Goal: Task Accomplishment & Management: Manage account settings

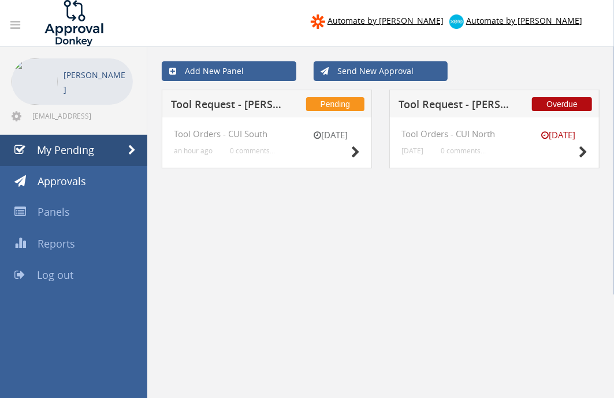
click at [471, 139] on div "[DATE] Tool Orders - CUI North [DATE] 0 comments..." at bounding box center [495, 142] width 186 height 27
drag, startPoint x: 471, startPoint y: 139, endPoint x: 585, endPoint y: 149, distance: 114.9
click at [585, 149] on icon at bounding box center [583, 152] width 9 height 12
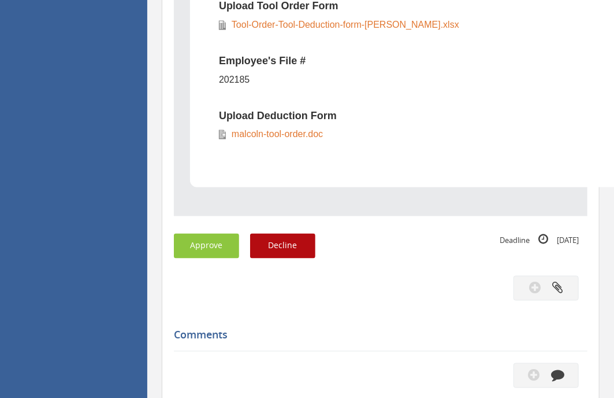
scroll to position [706, 0]
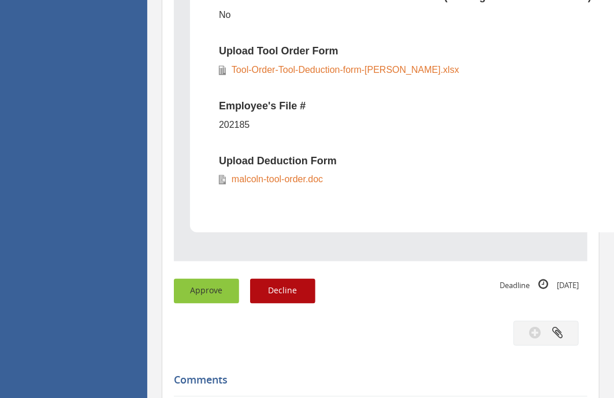
click at [209, 288] on button "Approve" at bounding box center [206, 291] width 65 height 25
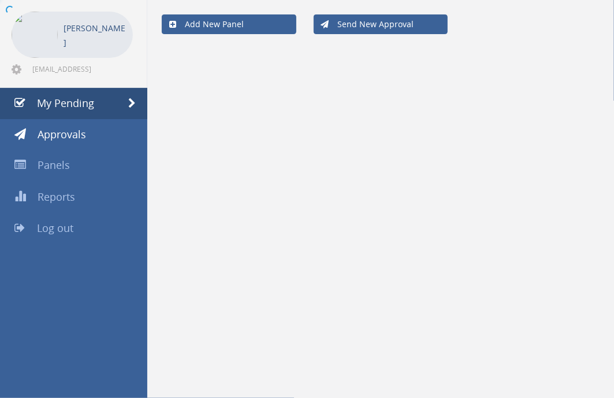
scroll to position [46, 0]
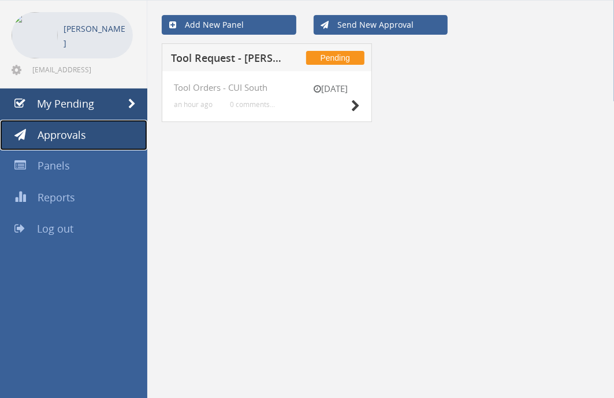
click at [68, 128] on span "Approvals" at bounding box center [62, 135] width 49 height 14
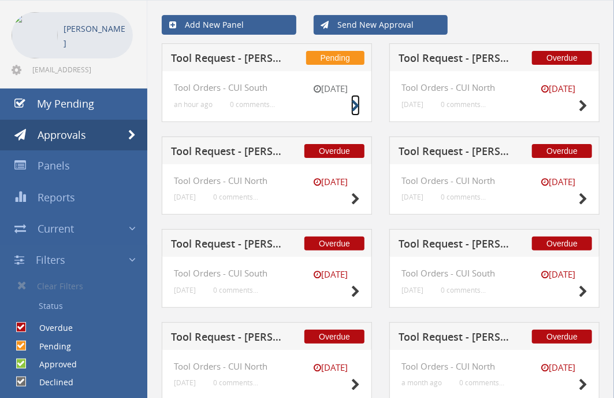
click at [357, 104] on icon at bounding box center [355, 106] width 9 height 12
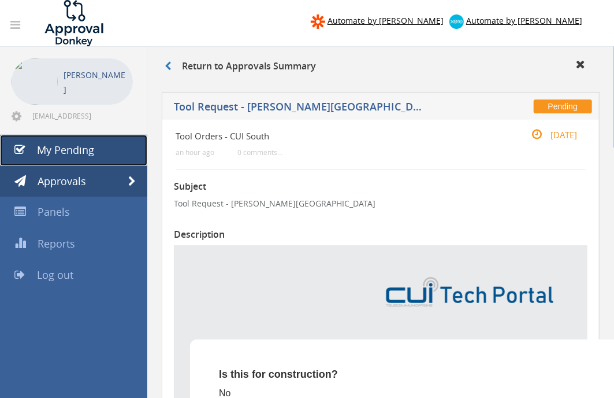
click at [105, 152] on link "My Pending" at bounding box center [73, 150] width 147 height 31
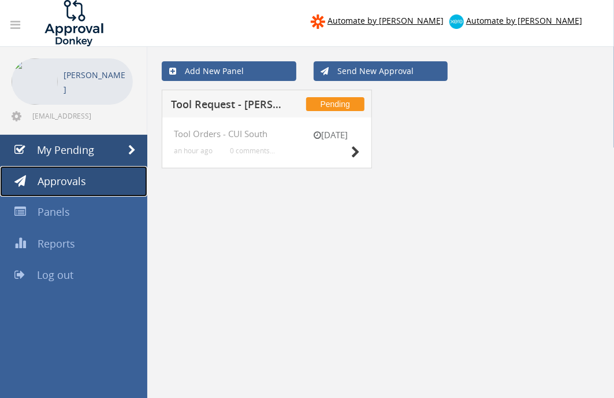
click at [84, 176] on span "Approvals" at bounding box center [62, 181] width 49 height 14
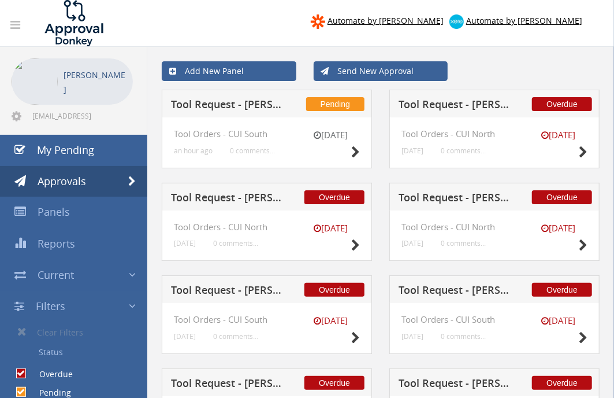
click at [569, 148] on div "[DATE]" at bounding box center [559, 145] width 58 height 33
click at [583, 151] on icon at bounding box center [583, 152] width 9 height 12
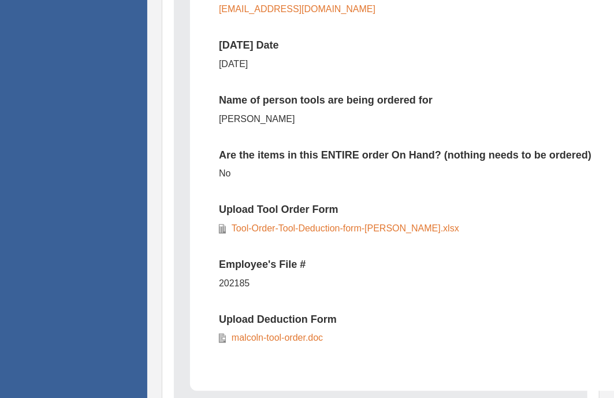
scroll to position [578, 0]
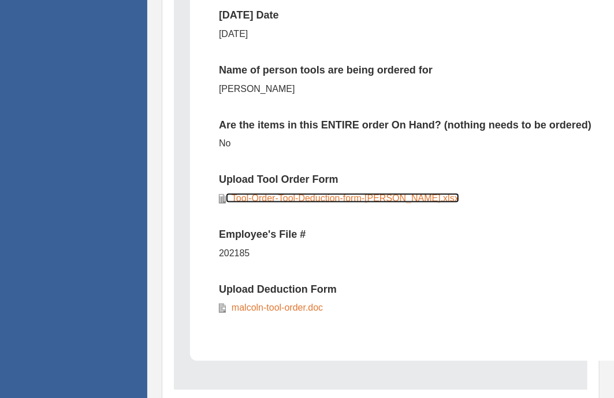
click at [323, 199] on link "Tool-Order-Tool-Deduction-form-[PERSON_NAME].xlsx" at bounding box center [343, 198] width 234 height 10
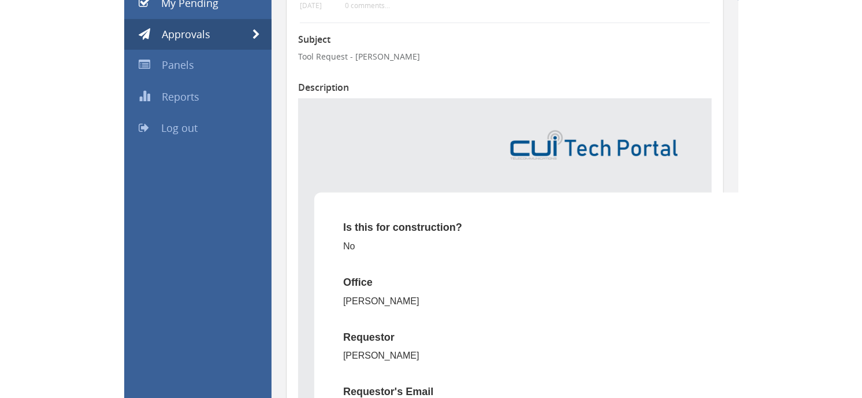
scroll to position [0, 0]
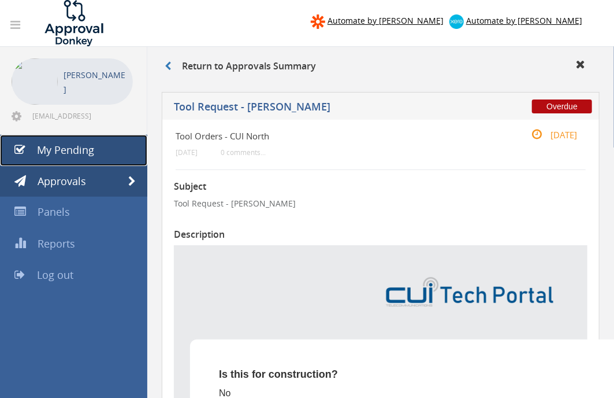
click at [108, 149] on link "My Pending" at bounding box center [73, 150] width 147 height 31
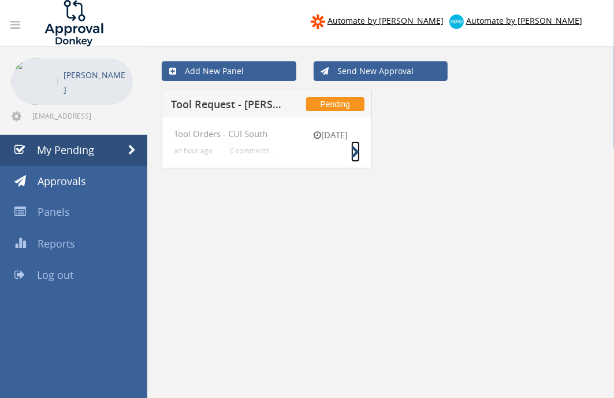
click at [357, 149] on icon at bounding box center [355, 152] width 9 height 12
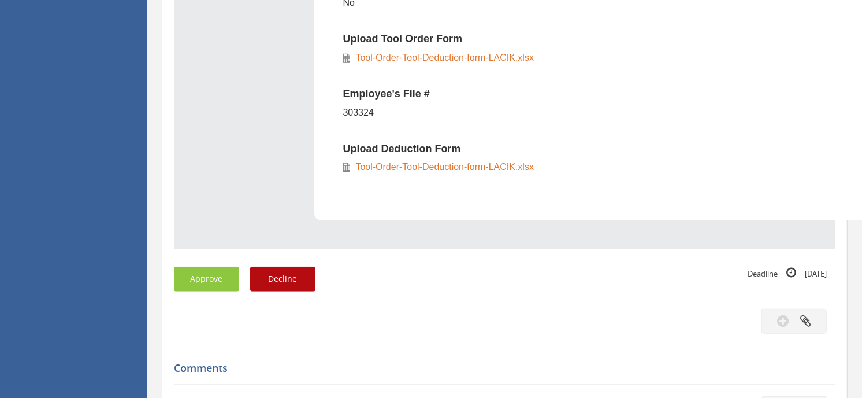
scroll to position [835, 0]
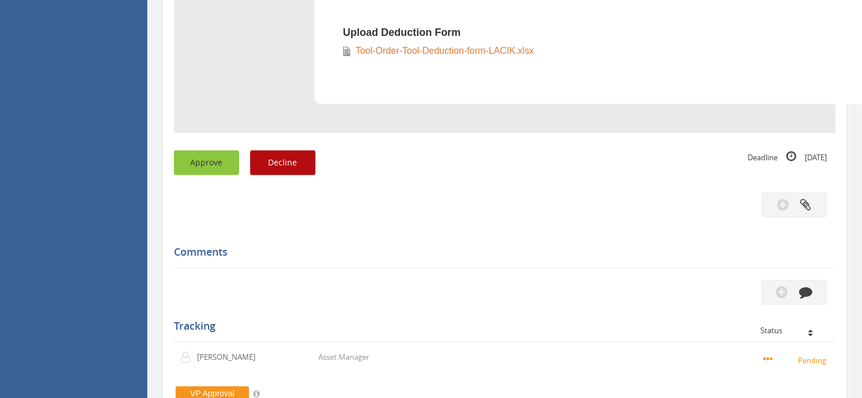
click at [223, 165] on button "Approve" at bounding box center [206, 162] width 65 height 25
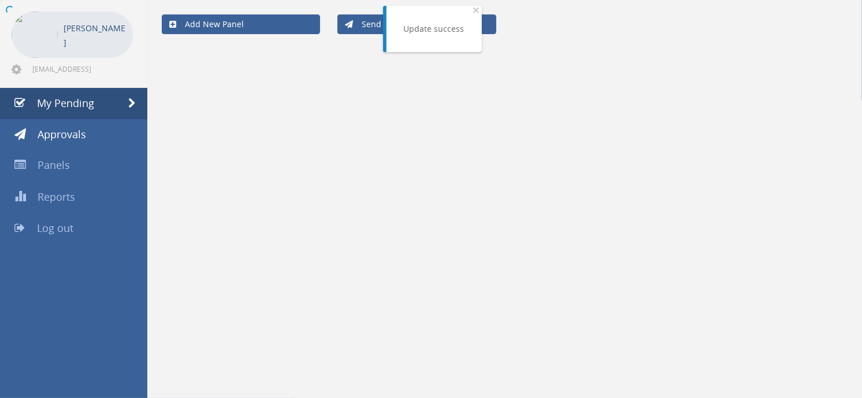
scroll to position [46, 0]
